Goal: Information Seeking & Learning: Learn about a topic

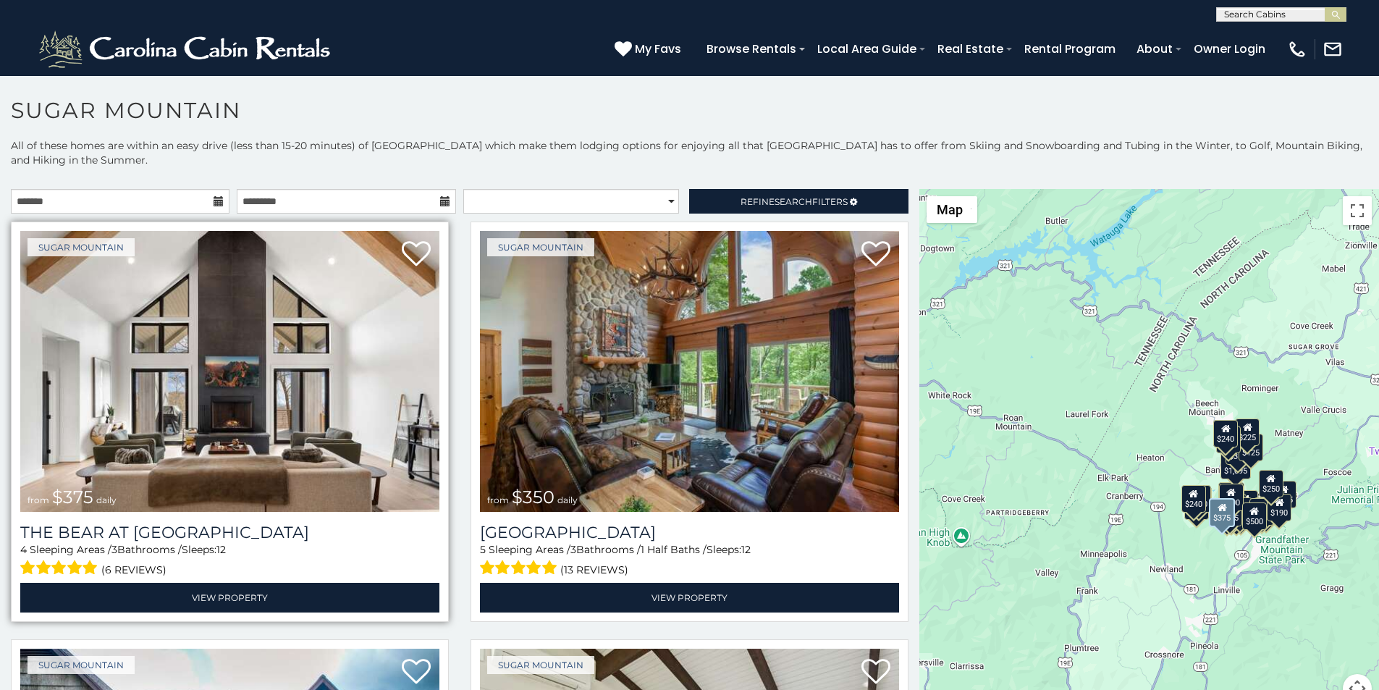
click at [103, 241] on img at bounding box center [229, 371] width 419 height 281
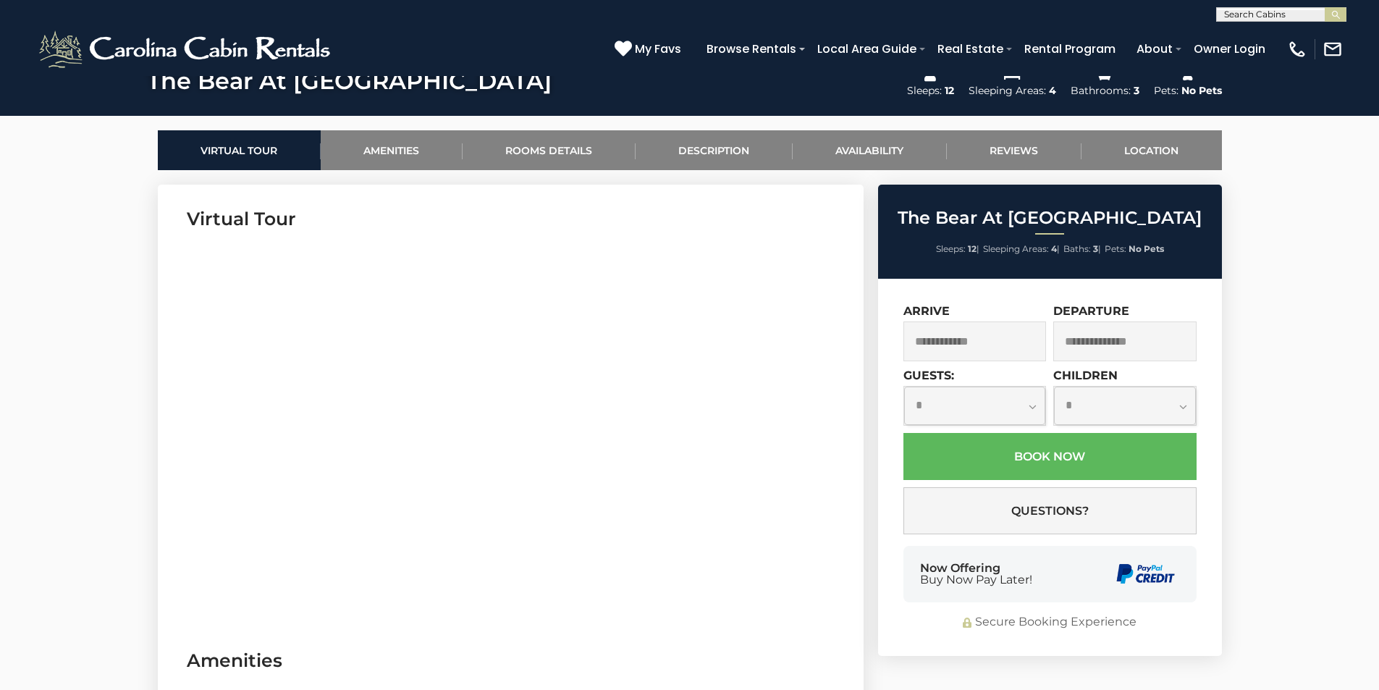
scroll to position [814, 0]
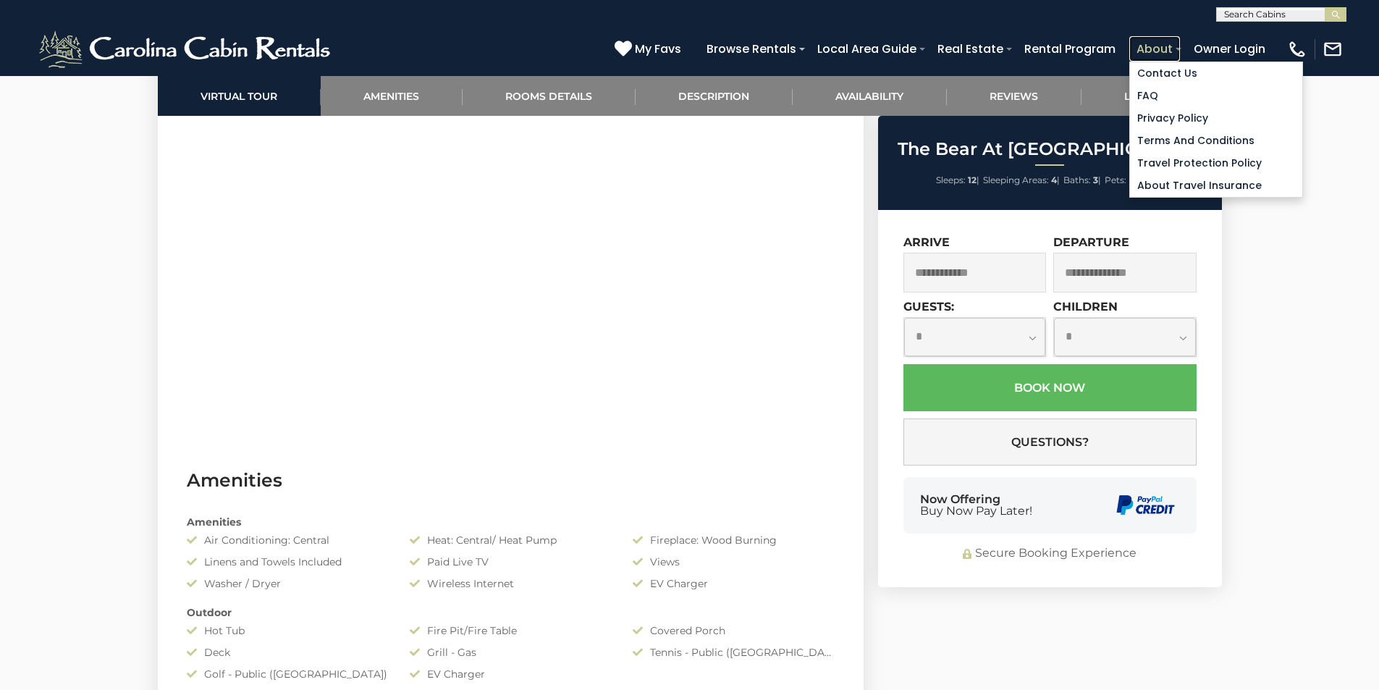
click at [1180, 41] on link "About" at bounding box center [1154, 48] width 51 height 25
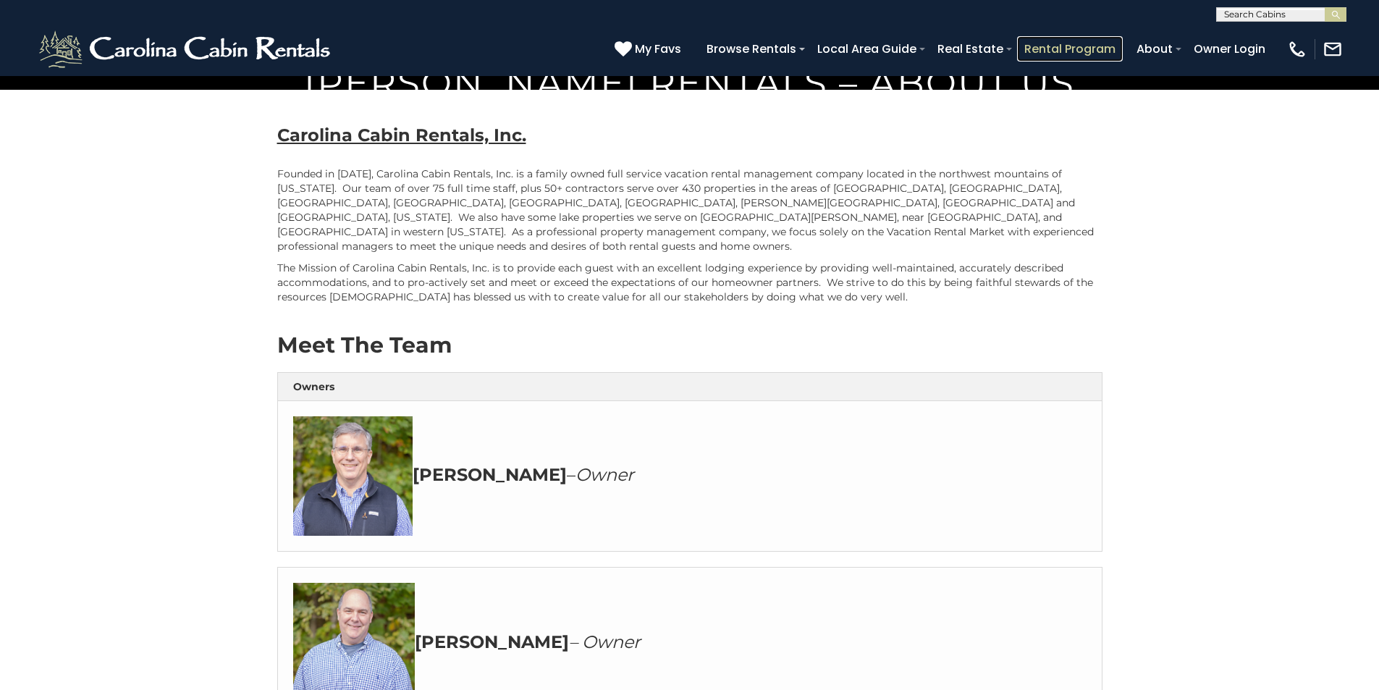
click at [1100, 43] on link "Rental Program" at bounding box center [1070, 48] width 106 height 25
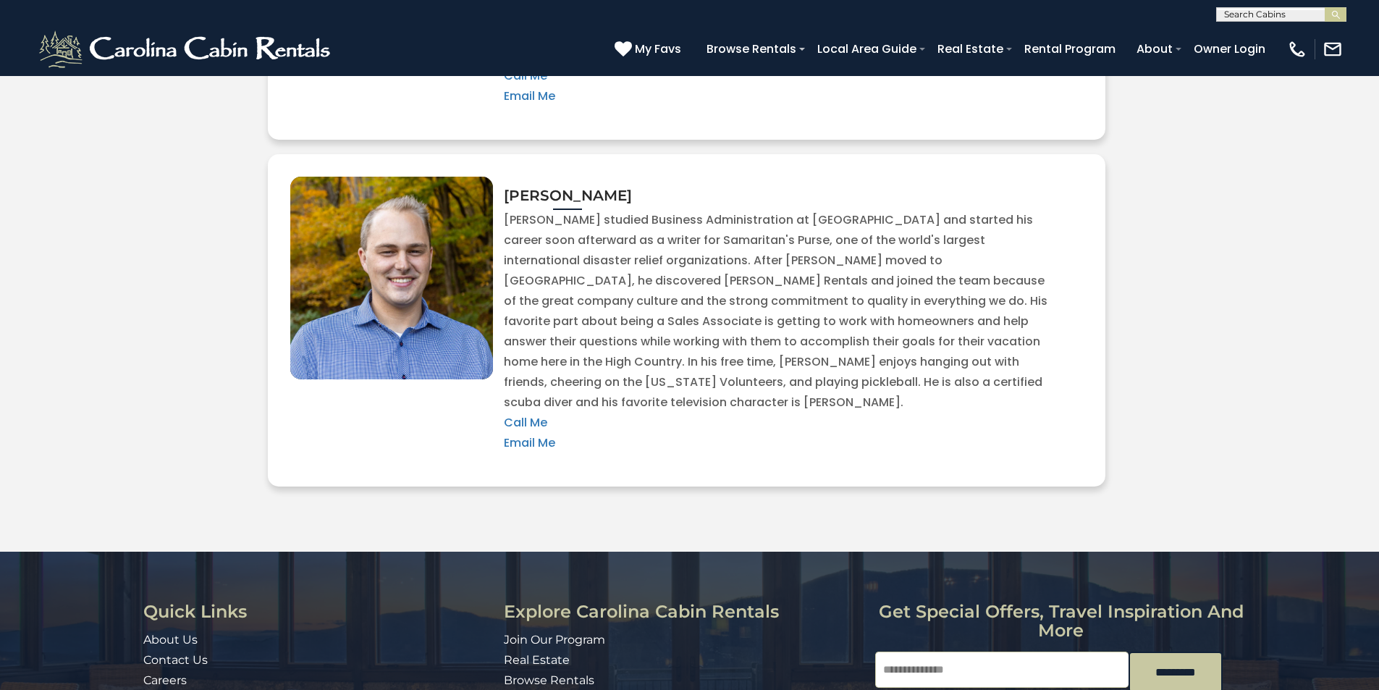
scroll to position [3210, 0]
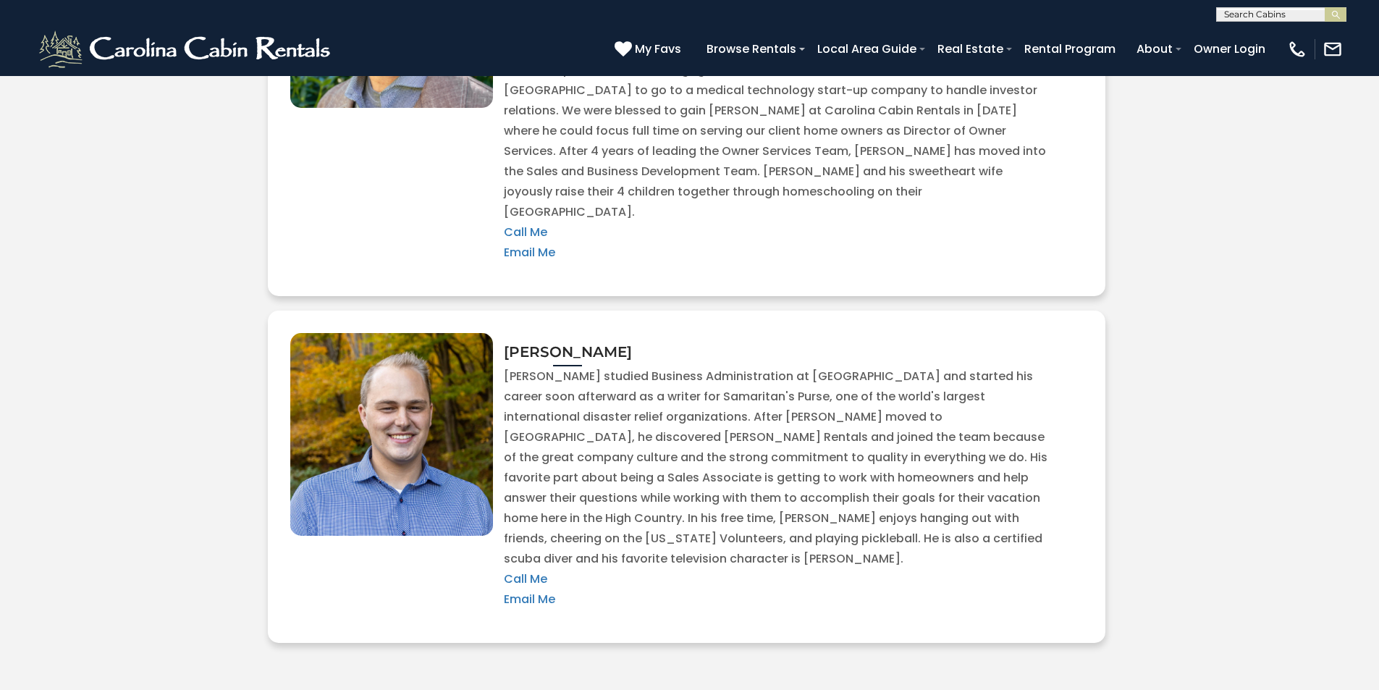
scroll to position [3029, 0]
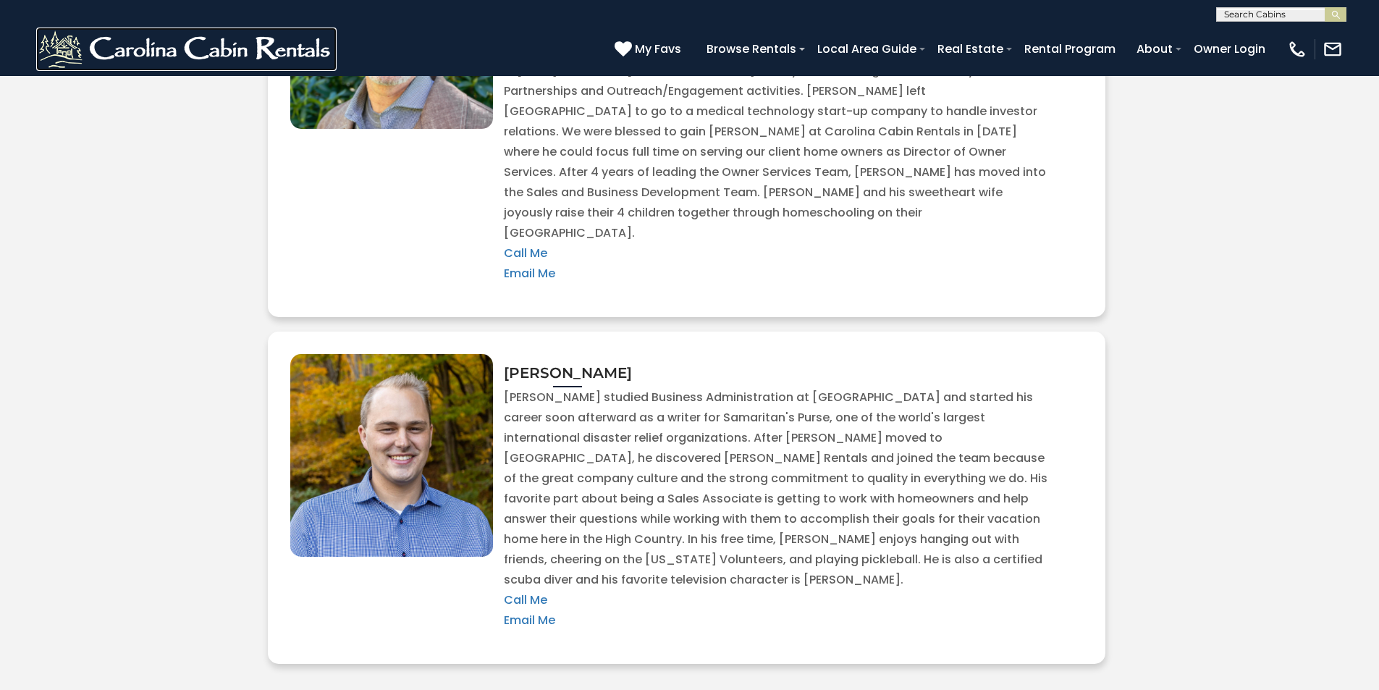
click at [55, 62] on img at bounding box center [186, 49] width 300 height 43
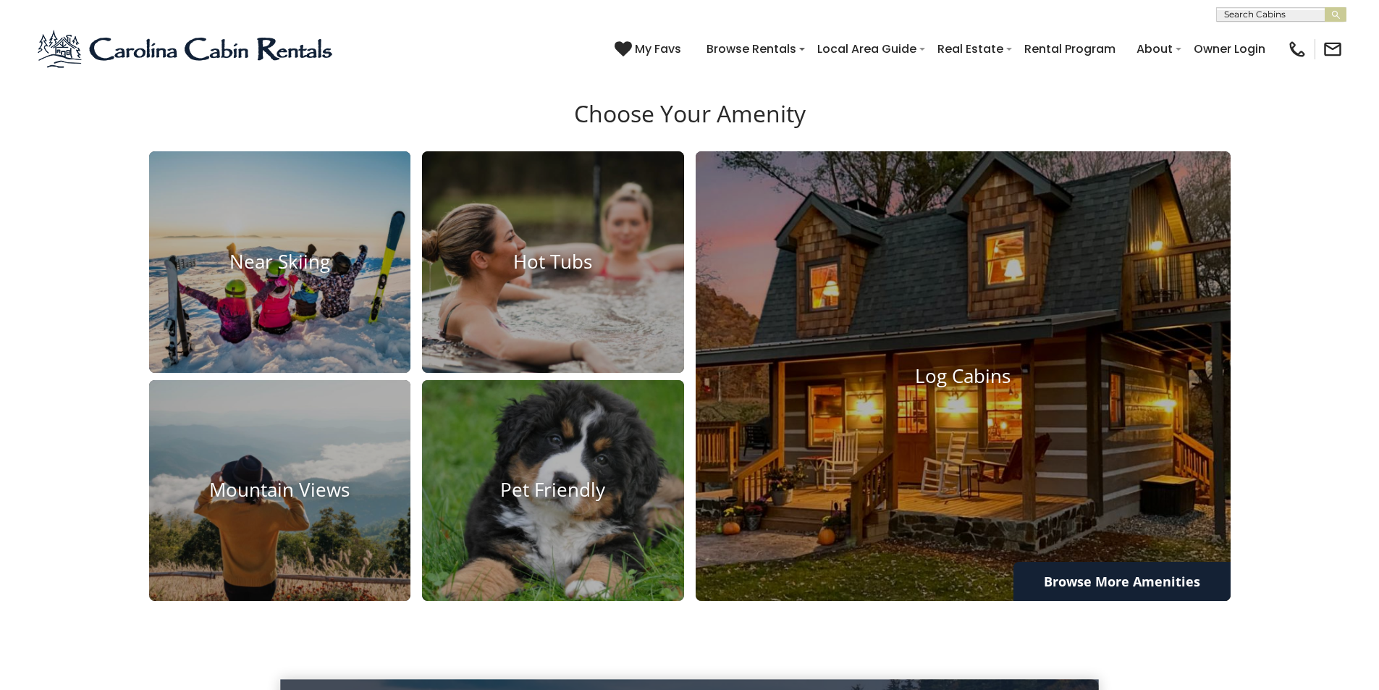
scroll to position [1809, 0]
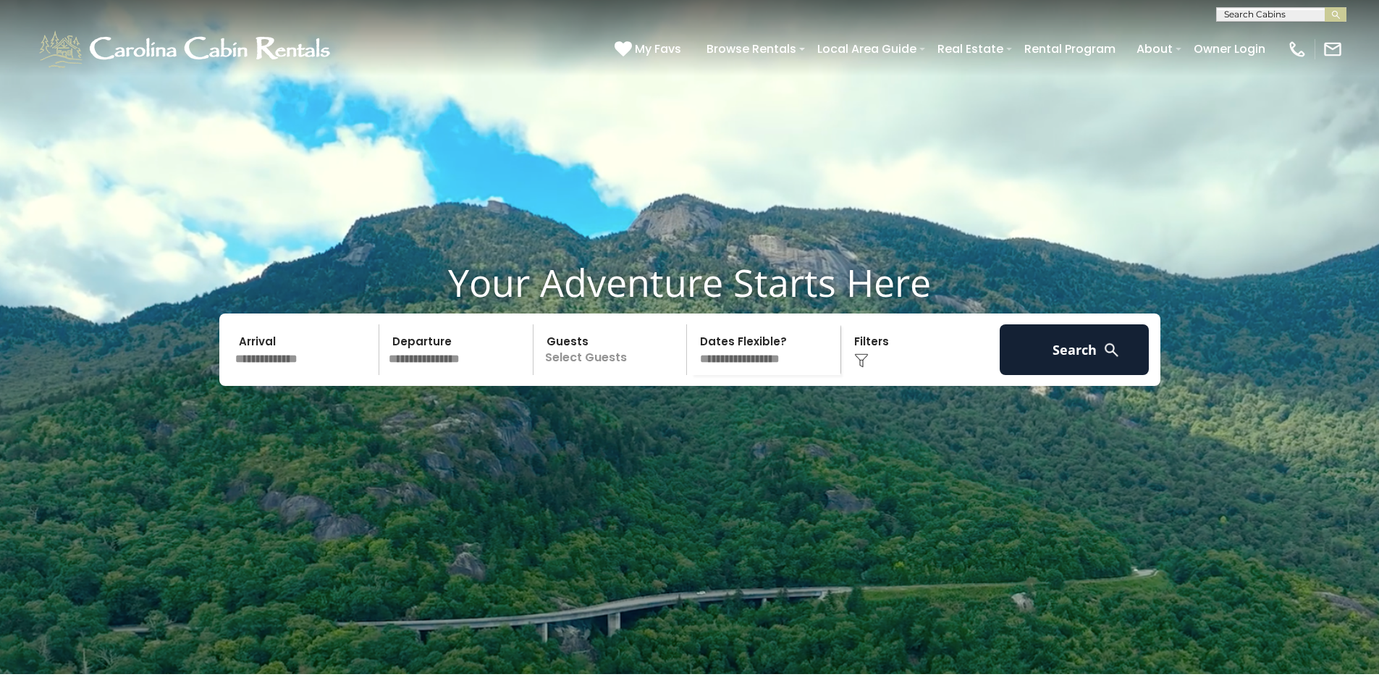
scroll to position [0, 0]
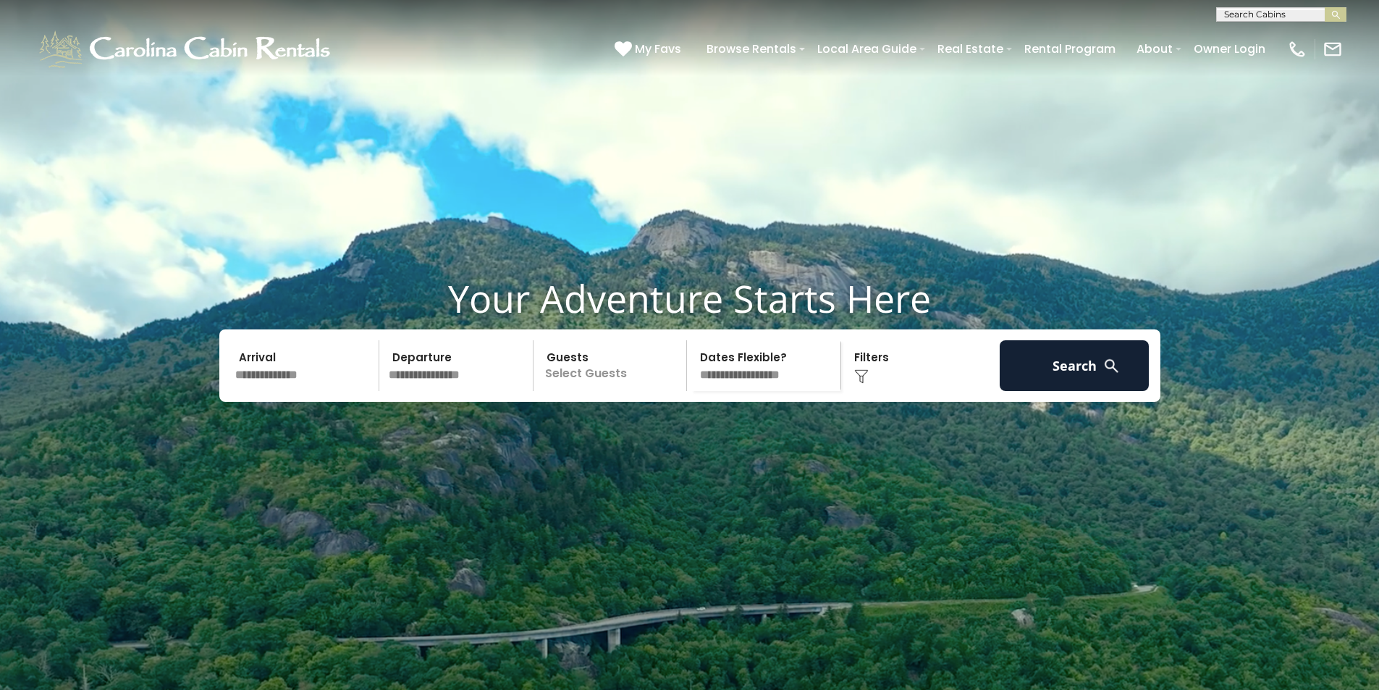
click at [721, 4] on div "**********" at bounding box center [689, 11] width 1379 height 22
click at [728, 29] on div "(828) 295-6000 My Favs Browse Rentals Local Area Guide Activities & Attractions…" at bounding box center [689, 49] width 1379 height 54
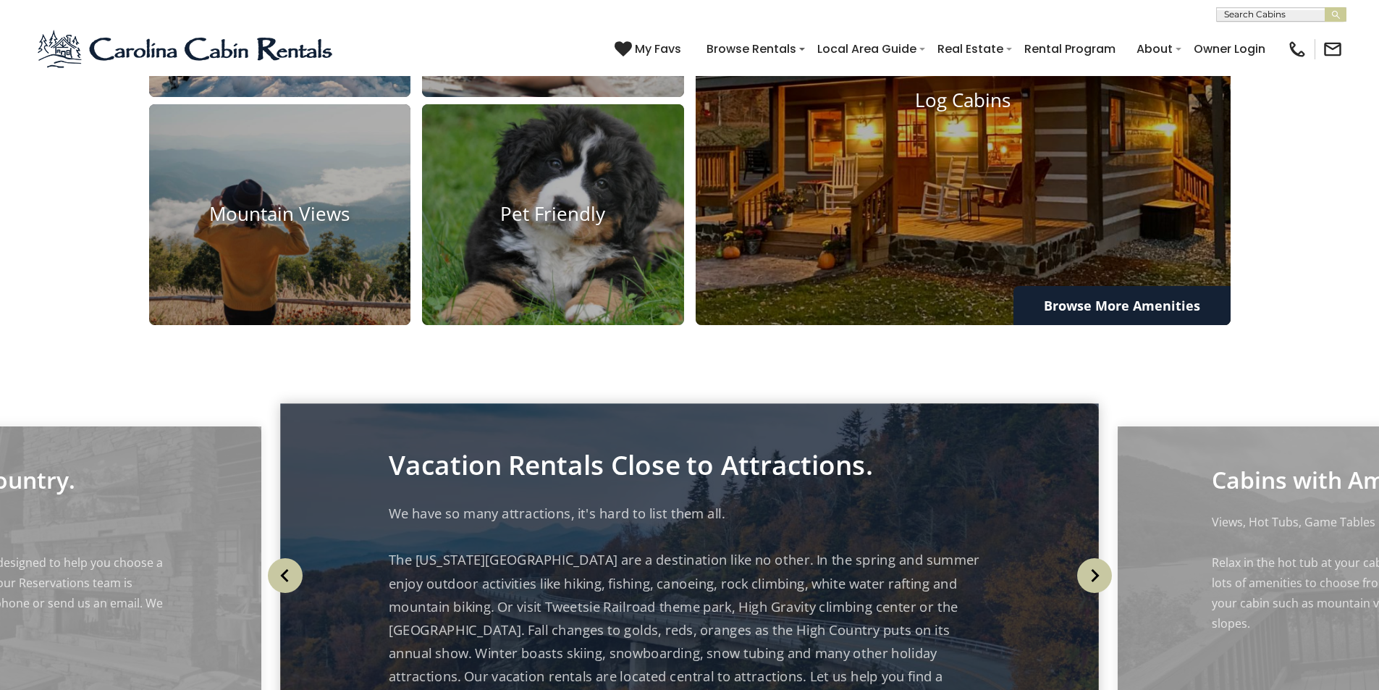
scroll to position [1508, 0]
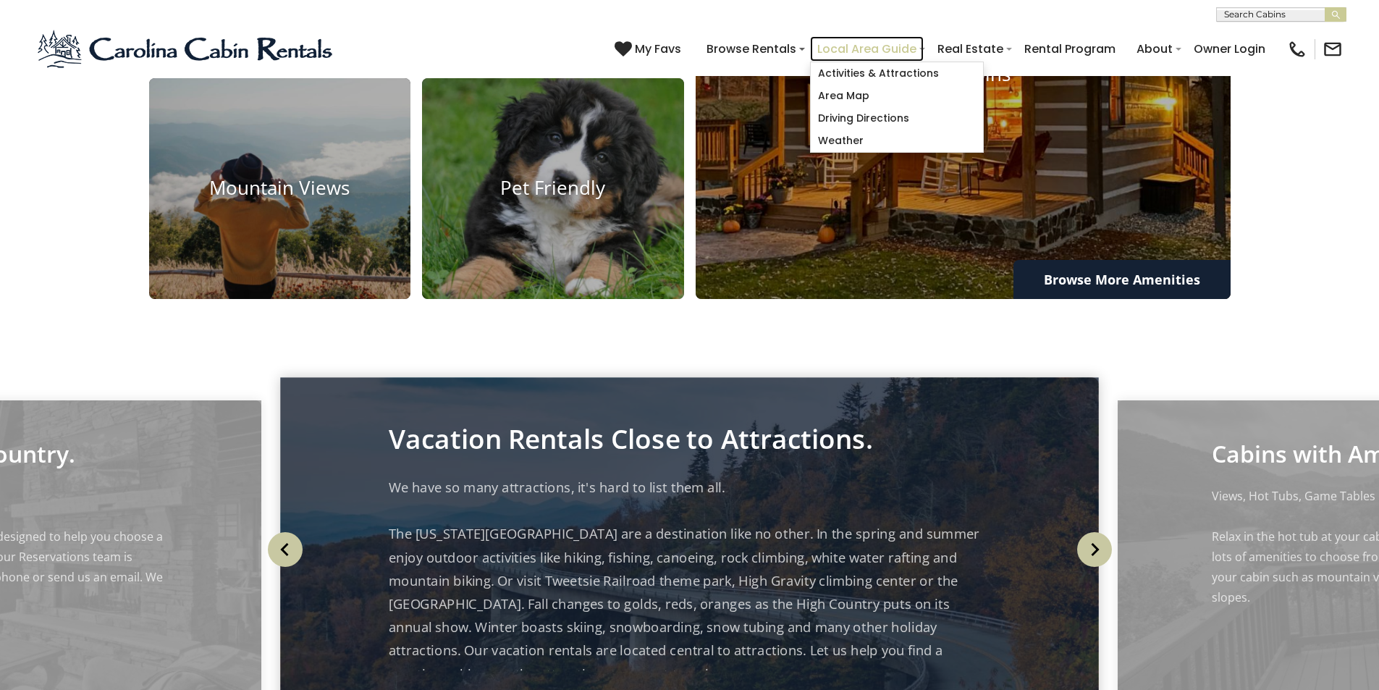
click at [924, 41] on link "Local Area Guide" at bounding box center [867, 48] width 114 height 25
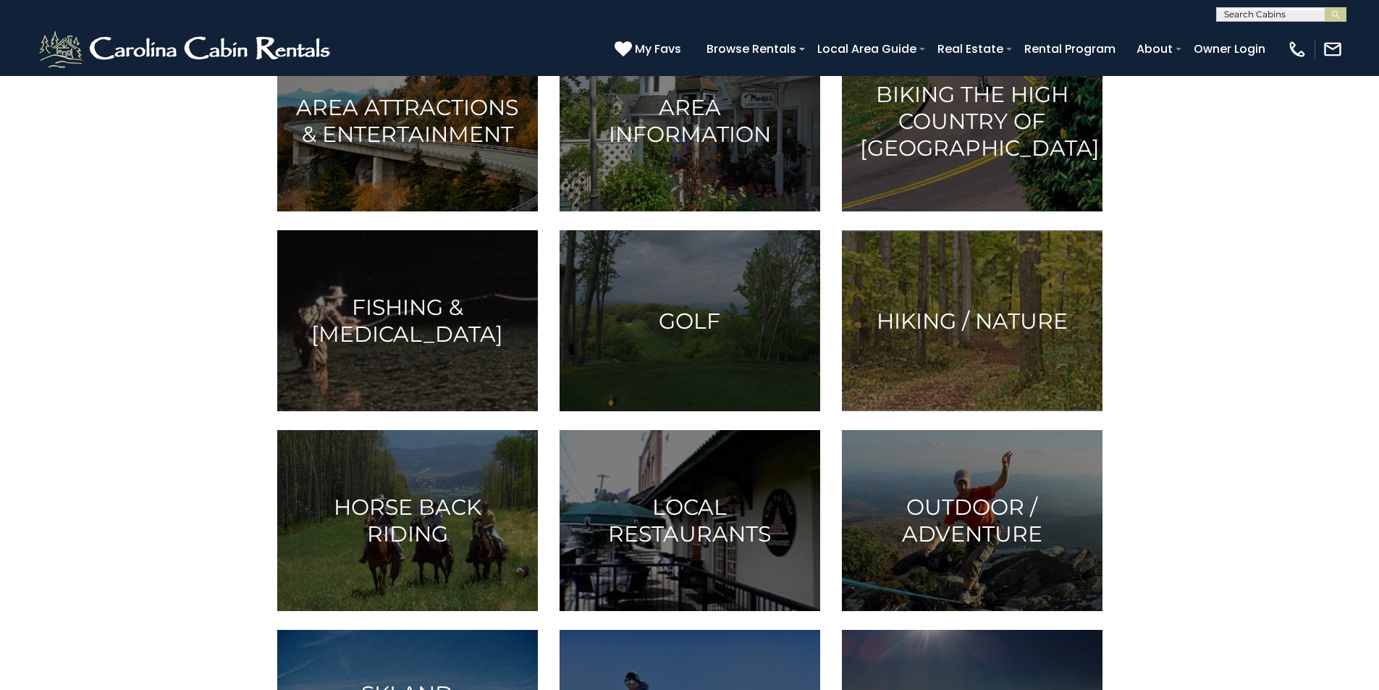
scroll to position [271, 0]
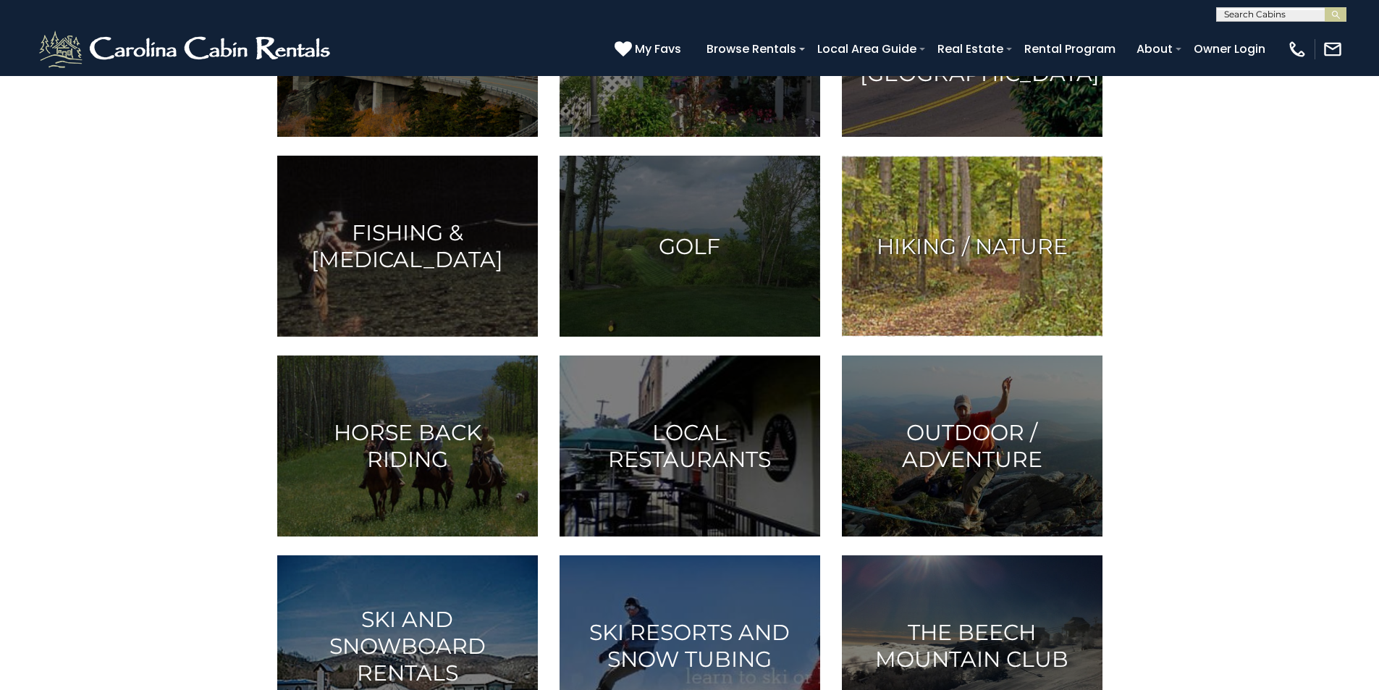
click at [1031, 337] on img at bounding box center [972, 246] width 261 height 181
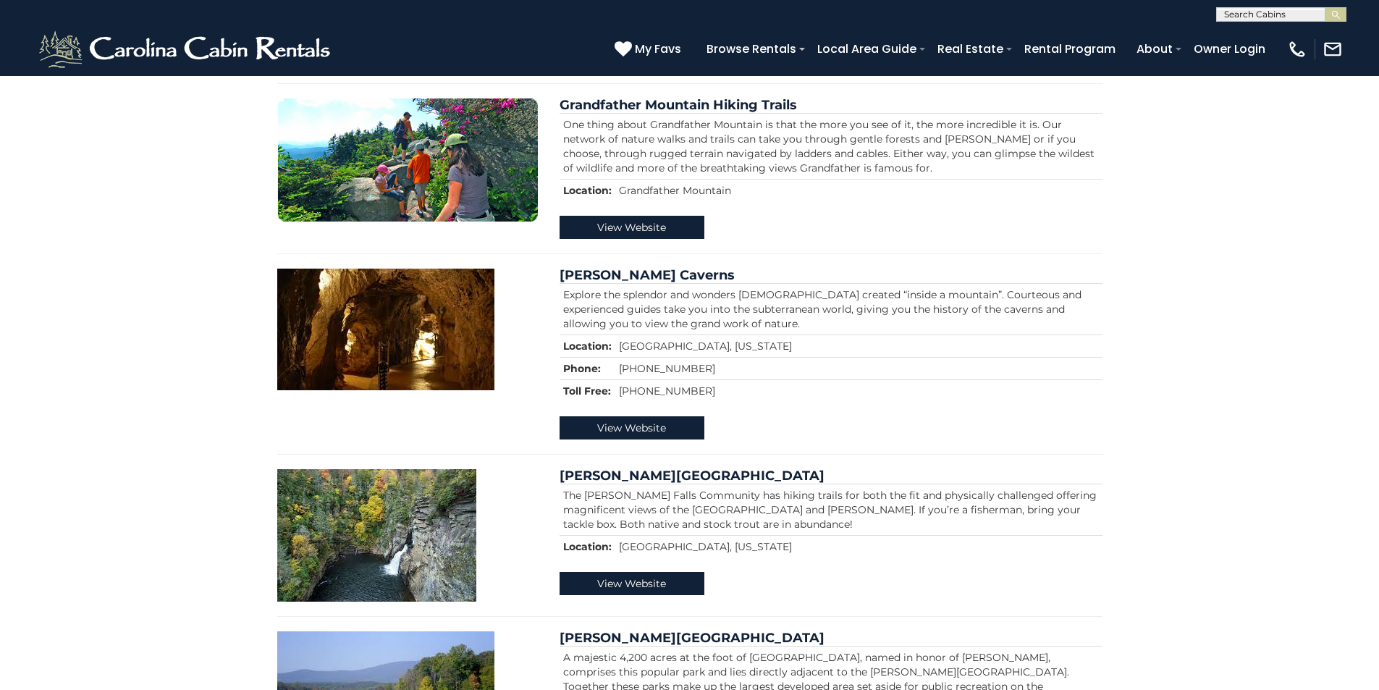
scroll to position [664, 0]
